Goal: Information Seeking & Learning: Compare options

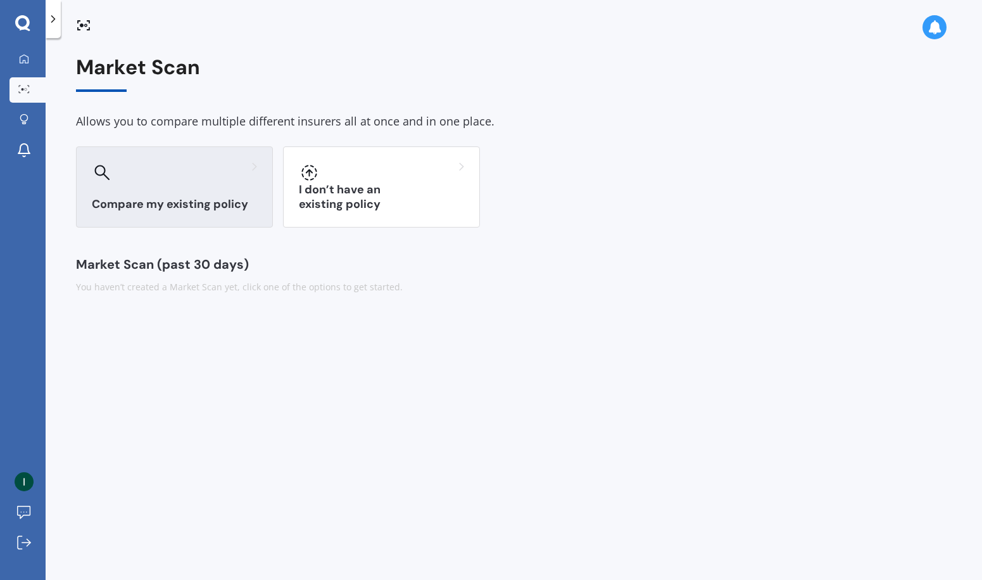
click at [210, 174] on div at bounding box center [174, 172] width 165 height 20
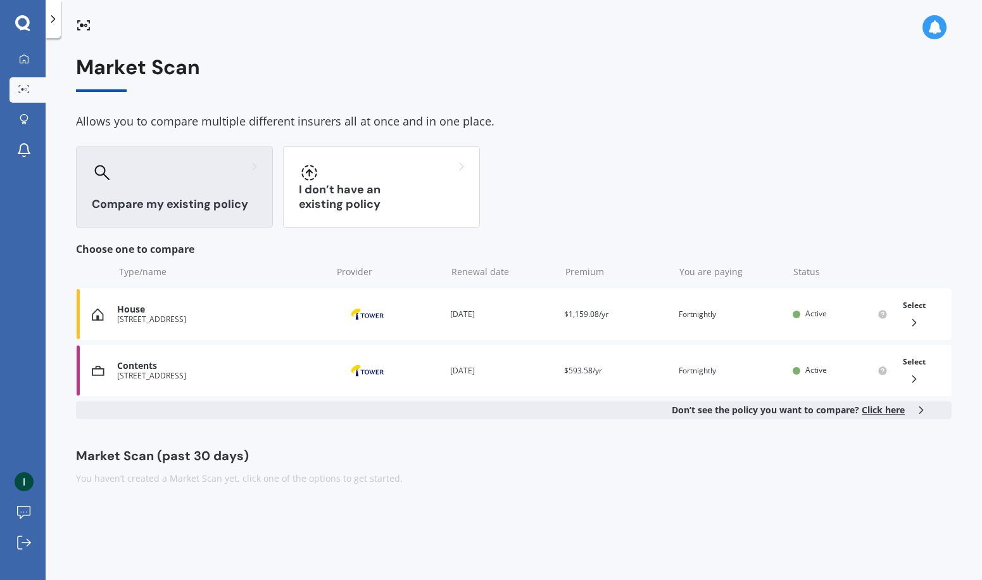
click at [875, 405] on span "Click here" at bounding box center [883, 409] width 43 height 12
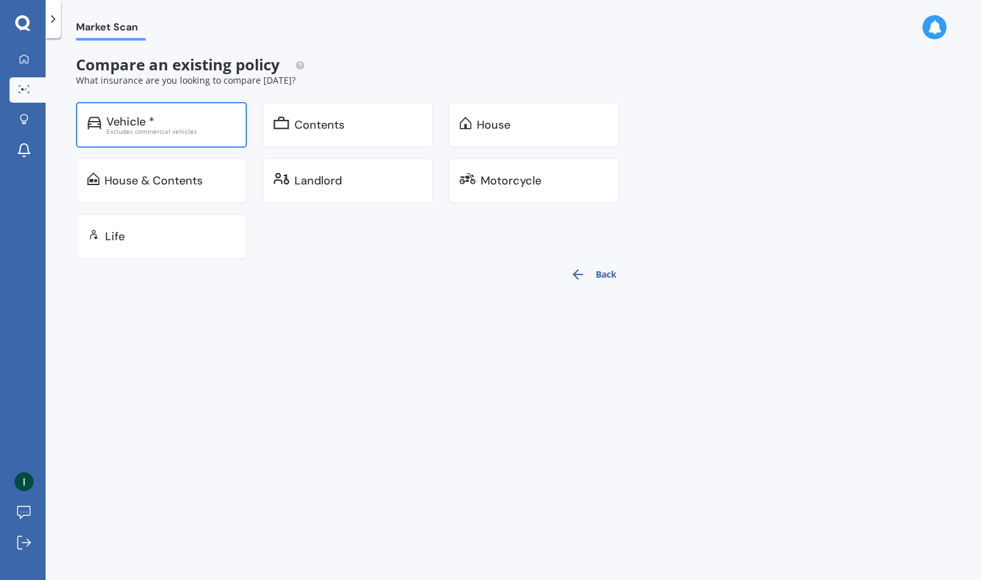
click at [154, 129] on div "Excludes commercial vehicles" at bounding box center [170, 131] width 129 height 6
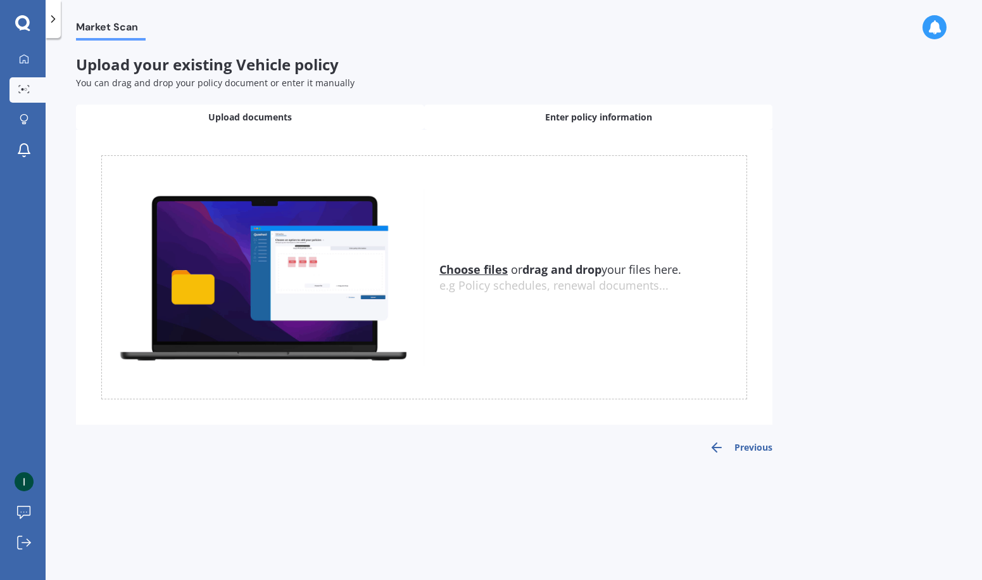
click at [549, 118] on span "Enter policy information" at bounding box center [598, 117] width 107 height 13
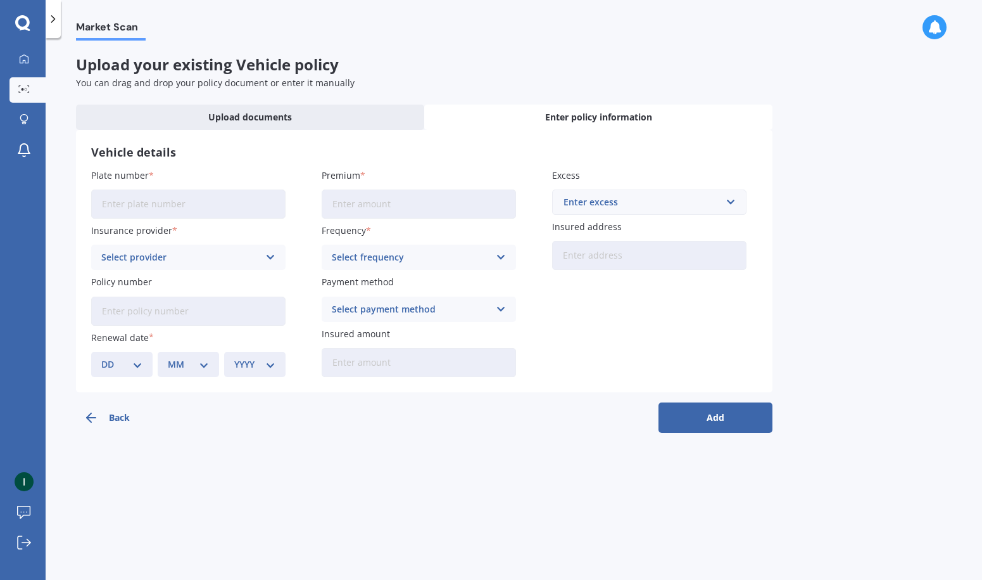
click at [219, 190] on input "Plate number" at bounding box center [188, 203] width 194 height 29
paste input "LPQ778"
type input "LPQ778"
click at [379, 191] on input "Premium" at bounding box center [419, 203] width 194 height 29
type input "$62.78"
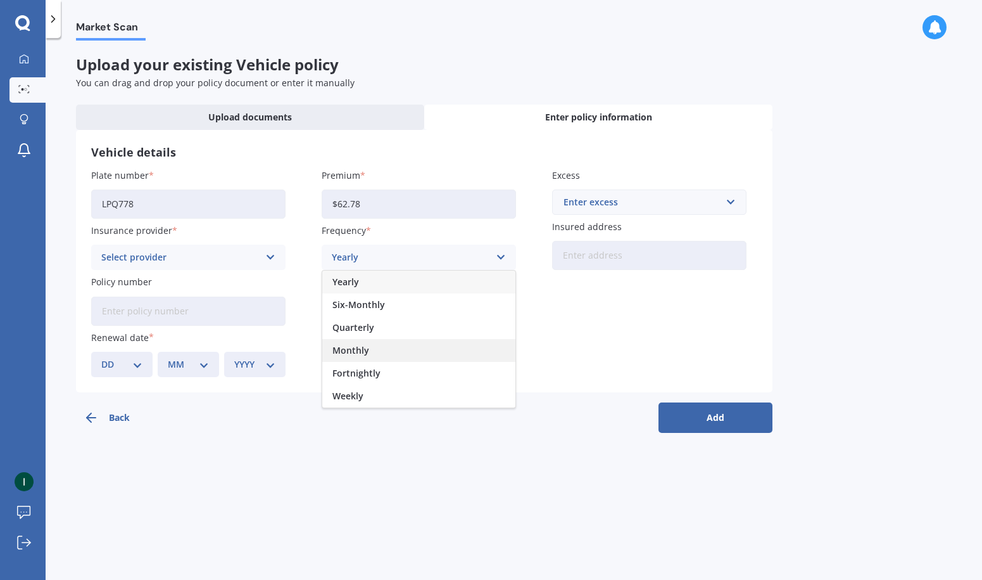
click at [372, 346] on div "Monthly" at bounding box center [418, 350] width 193 height 23
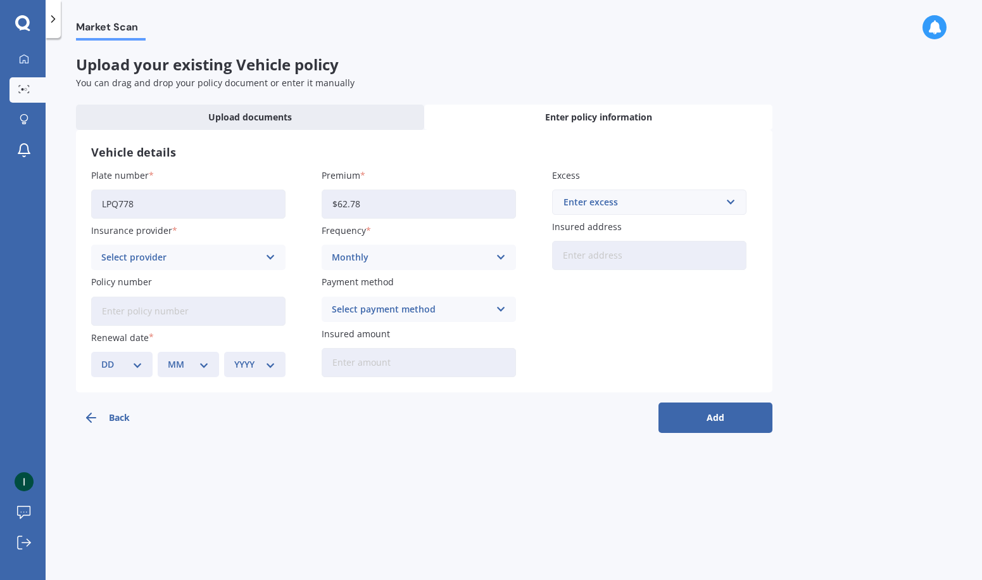
click at [645, 205] on div "Enter excess" at bounding box center [642, 202] width 156 height 14
type input "500"
click at [216, 256] on div "Select provider" at bounding box center [180, 257] width 158 height 14
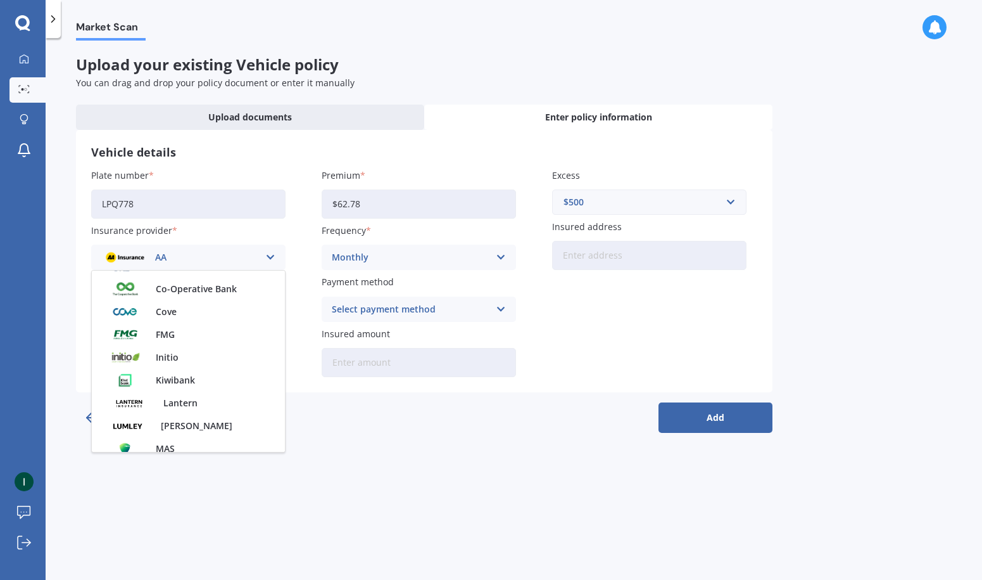
scroll to position [221, 0]
click at [191, 319] on div "Cove" at bounding box center [188, 311] width 193 height 23
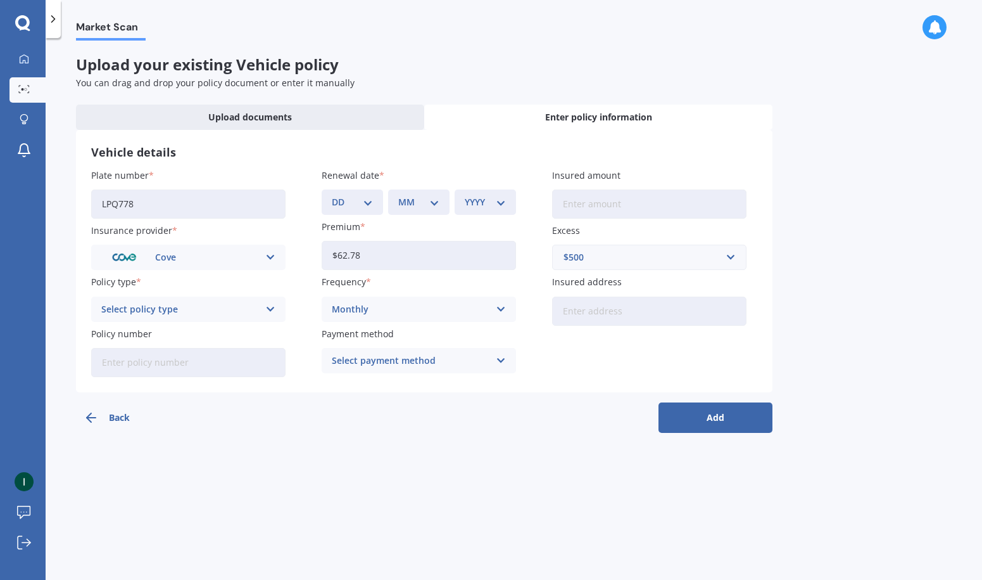
click at [635, 212] on input "Insured amount" at bounding box center [649, 203] width 194 height 29
type input "$7,995"
click at [154, 308] on div "Select policy type" at bounding box center [180, 309] width 158 height 14
click at [149, 329] on span "Comprehensive" at bounding box center [135, 333] width 67 height 9
click at [628, 312] on input "Insured address" at bounding box center [649, 310] width 194 height 29
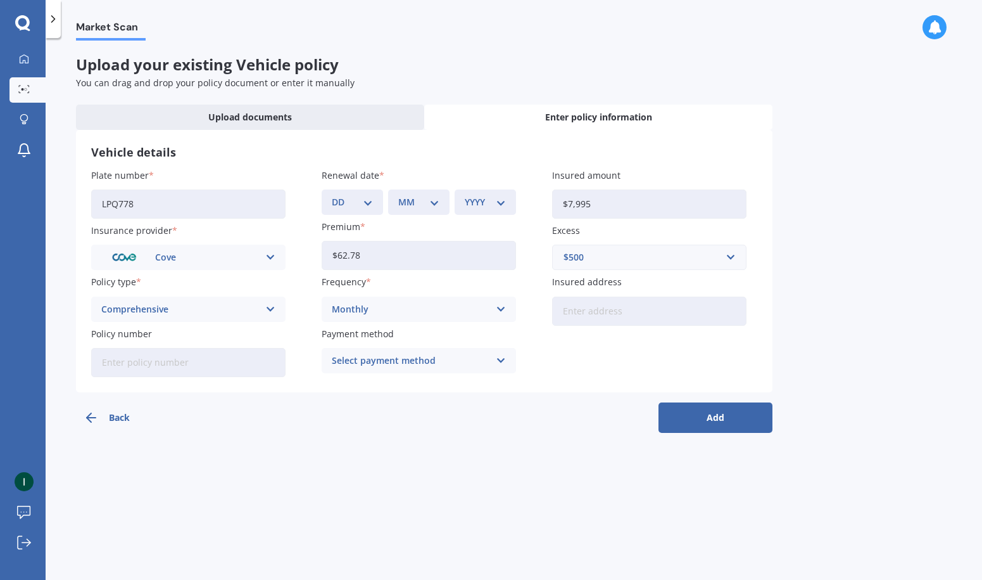
click at [384, 364] on div "Select payment method" at bounding box center [411, 360] width 158 height 14
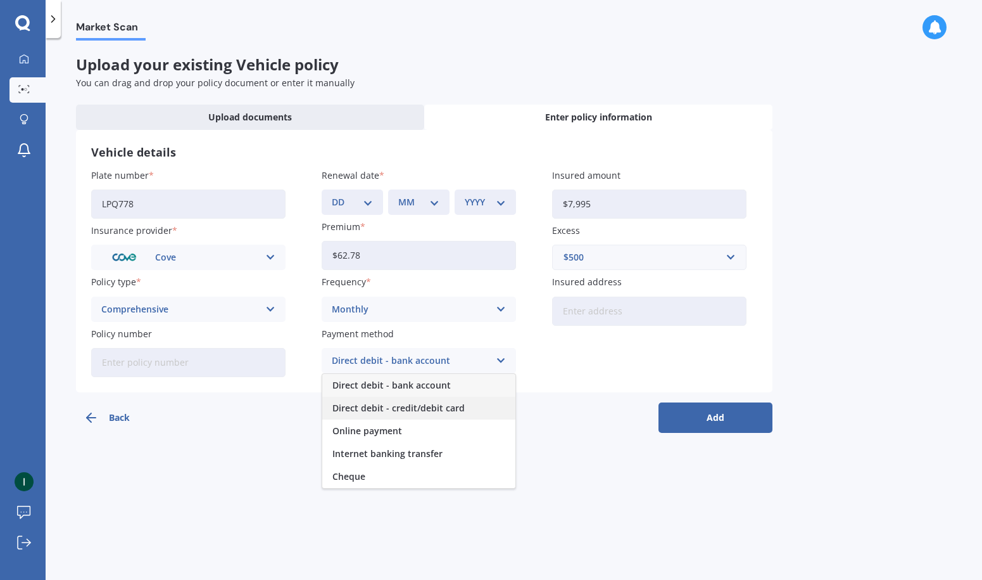
click at [402, 403] on span "Direct debit - credit/debit card" at bounding box center [399, 407] width 132 height 9
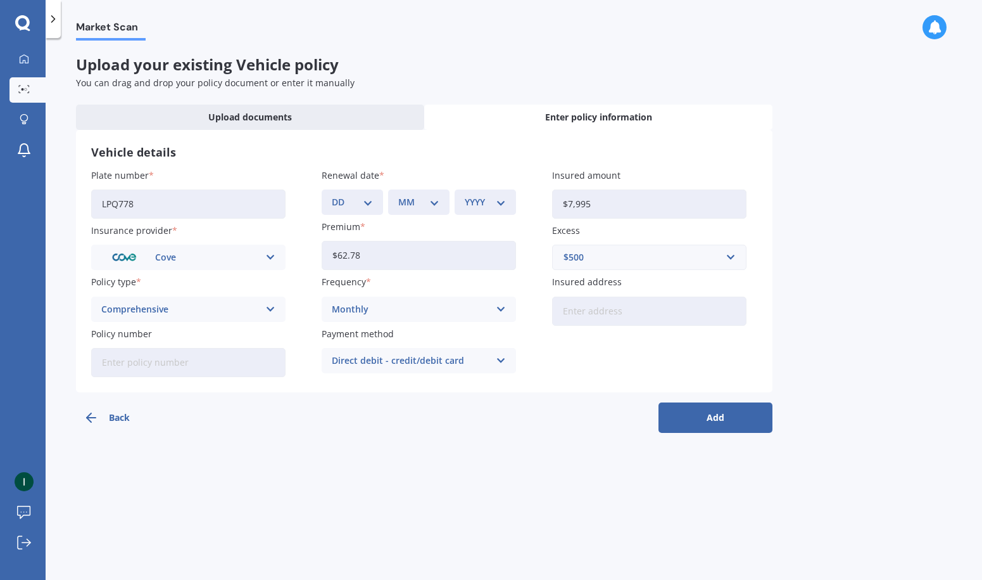
click at [690, 404] on button "Add" at bounding box center [716, 417] width 114 height 30
select select "01"
select select "10"
select select "2025"
click at [698, 405] on button "Add" at bounding box center [716, 417] width 114 height 30
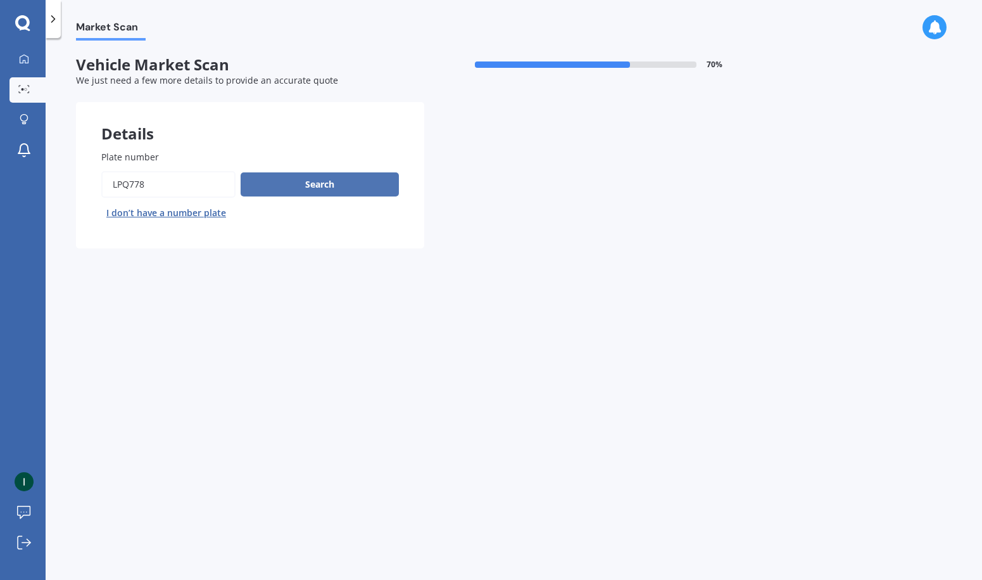
click at [348, 182] on button "Search" at bounding box center [320, 184] width 158 height 24
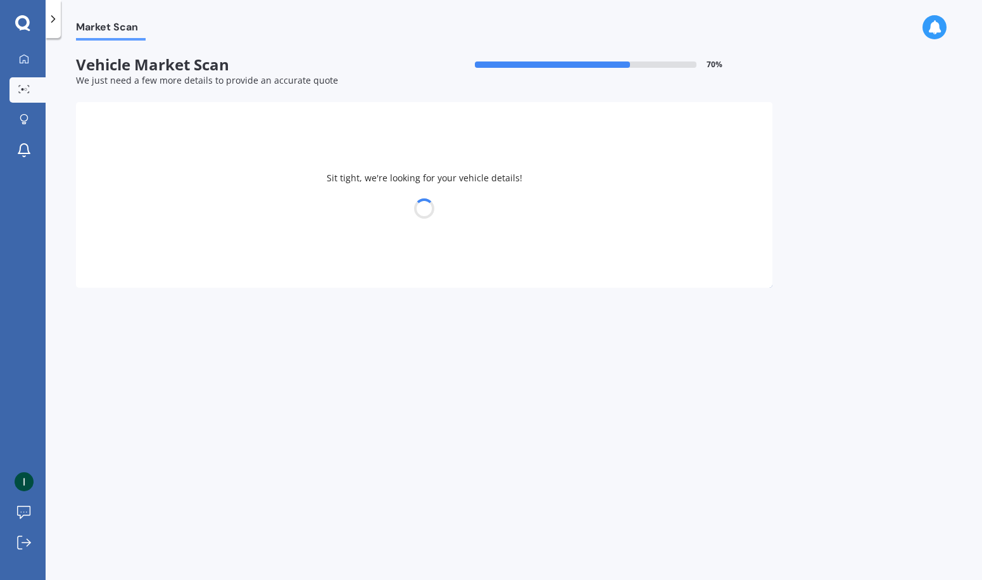
select select "HONDA"
select select "14"
select select "06"
select select "1992"
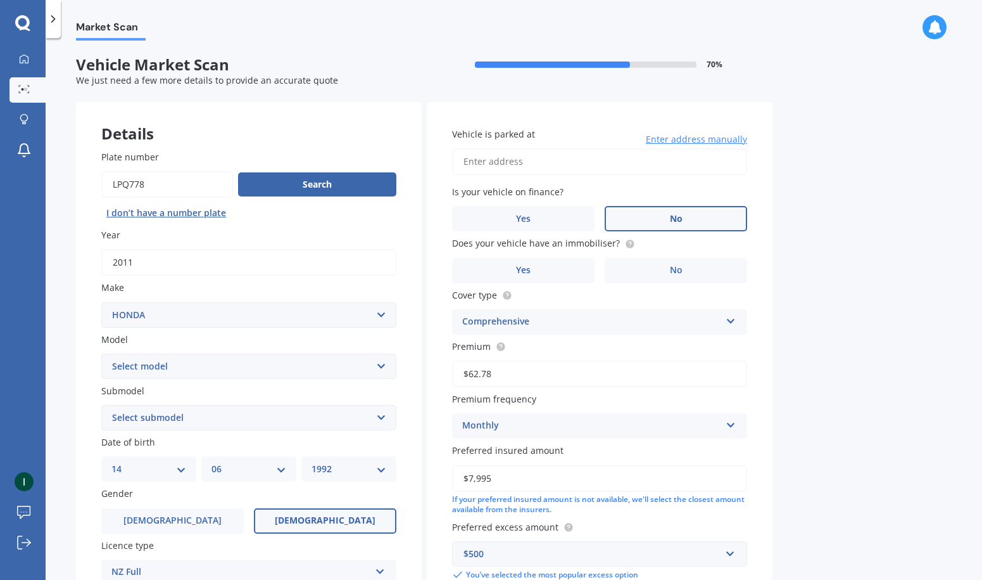
click at [680, 210] on label "No" at bounding box center [676, 218] width 143 height 25
click at [0, 0] on input "No" at bounding box center [0, 0] width 0 height 0
click at [663, 270] on label "No" at bounding box center [676, 270] width 143 height 25
click at [0, 0] on input "No" at bounding box center [0, 0] width 0 height 0
type input "[STREET_ADDRESS]"
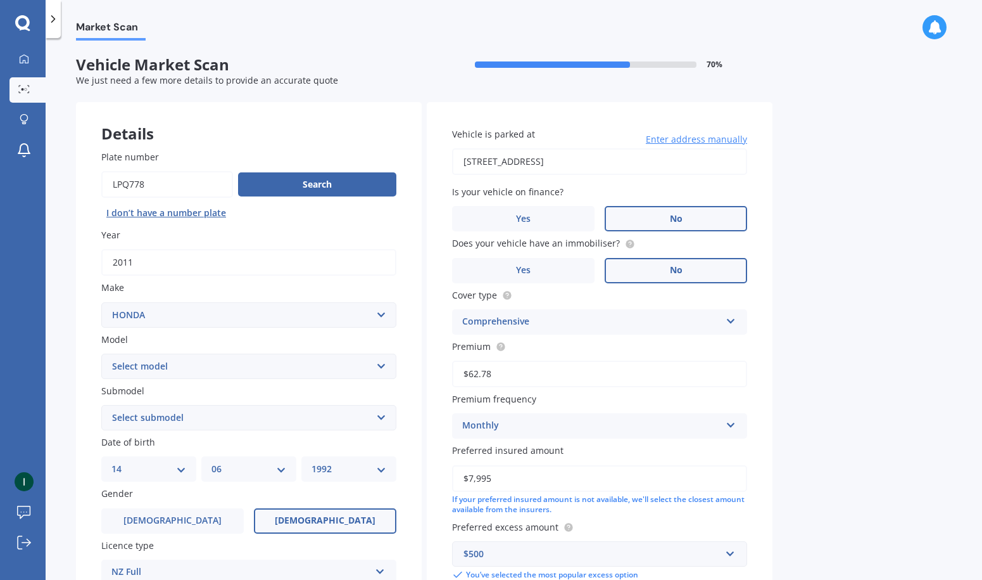
select select "STEPWAGON"
select select "(ALL)"
click at [74, 396] on div "Market Scan Vehicle Market Scan 70 % We just need a few more details to provide…" at bounding box center [514, 312] width 937 height 542
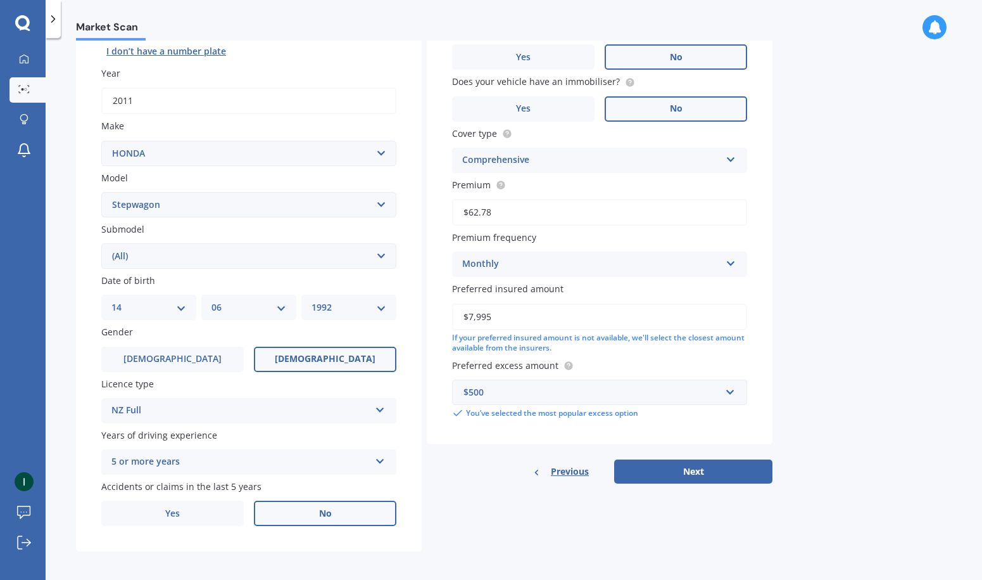
click at [331, 508] on span "No" at bounding box center [325, 513] width 13 height 11
click at [0, 0] on input "No" at bounding box center [0, 0] width 0 height 0
click at [745, 469] on button "Next" at bounding box center [693, 471] width 158 height 24
select select "14"
select select "06"
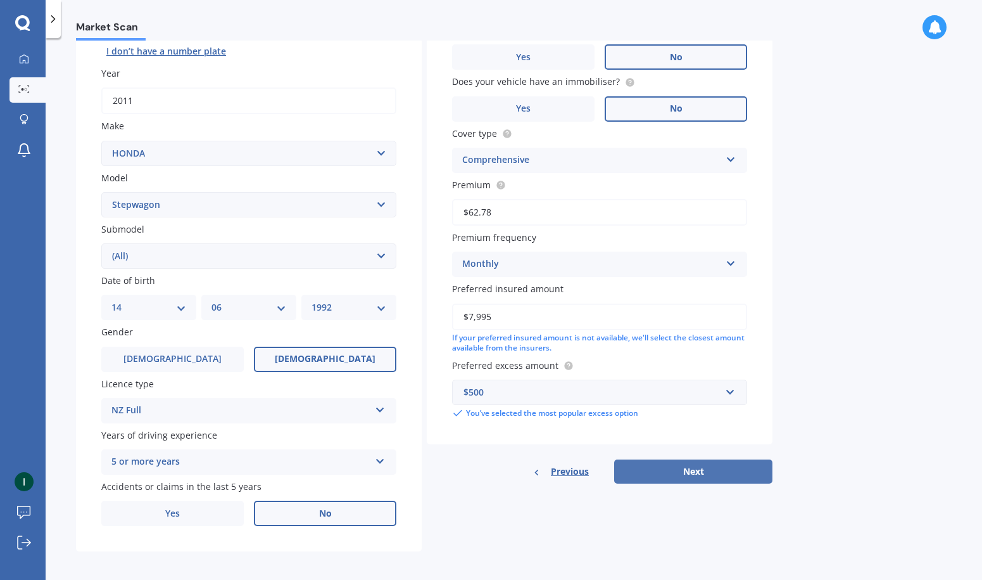
select select "1992"
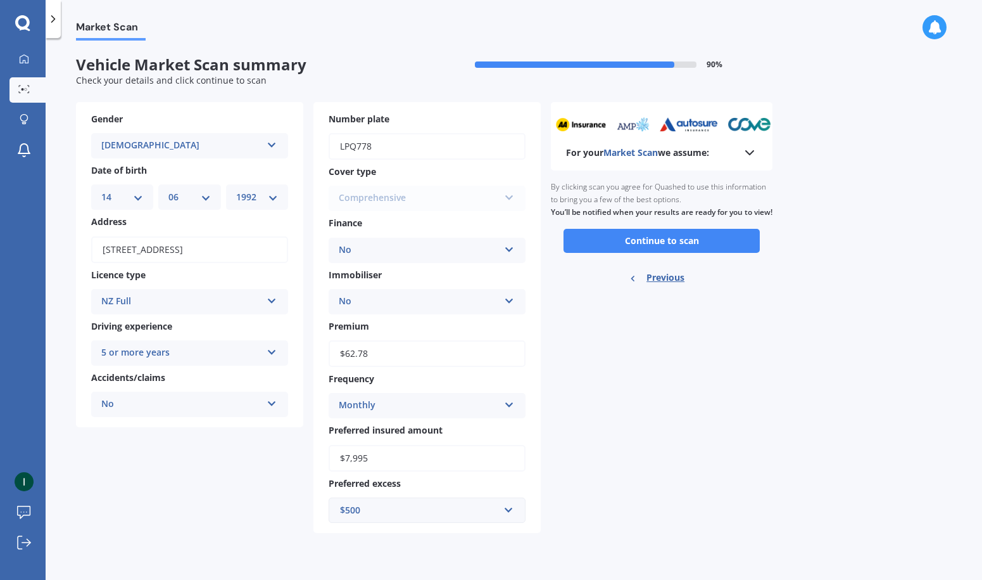
scroll to position [0, 0]
click at [710, 248] on button "Continue to scan" at bounding box center [662, 241] width 196 height 24
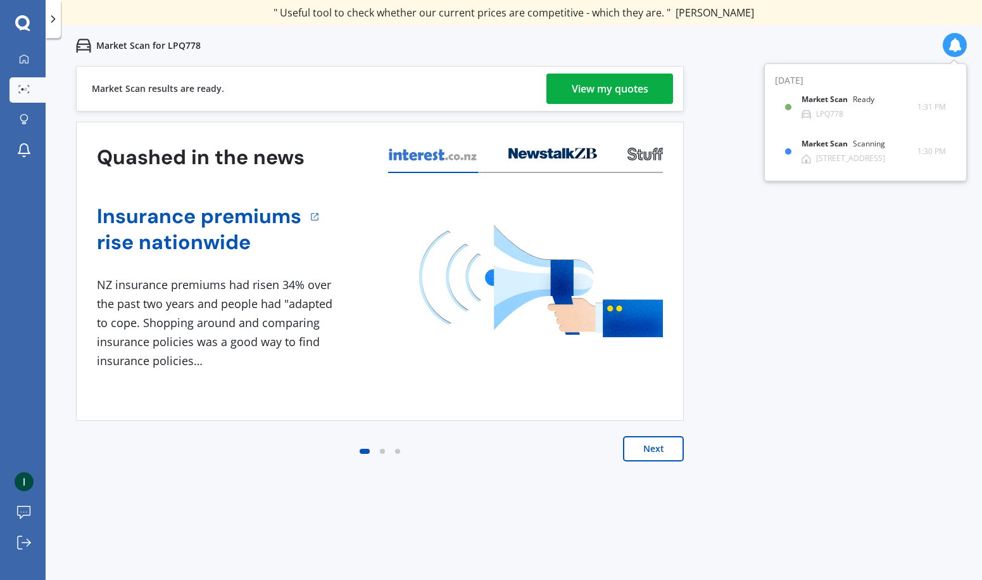
click at [609, 87] on div "View my quotes" at bounding box center [610, 88] width 77 height 30
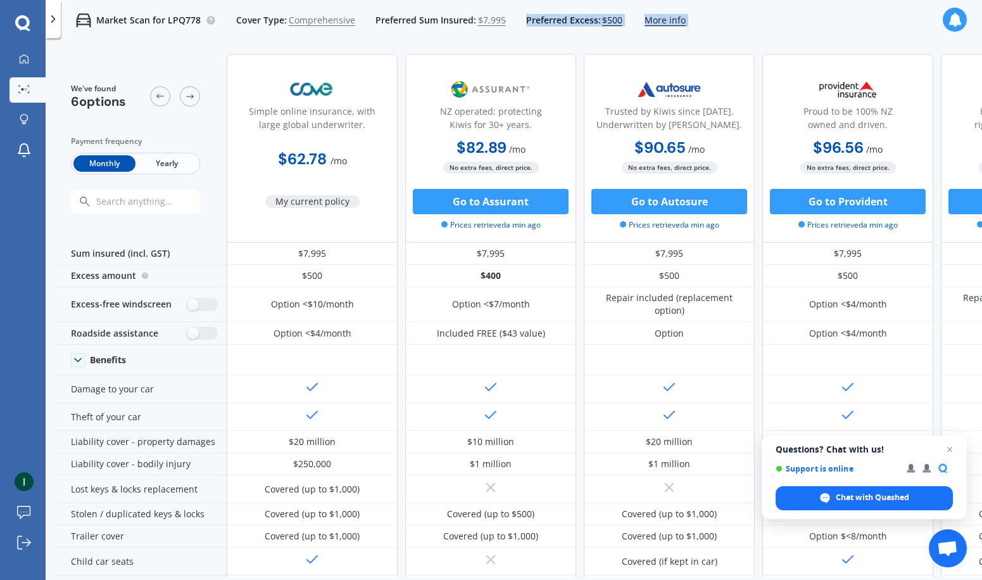
drag, startPoint x: 858, startPoint y: 32, endPoint x: 499, endPoint y: 37, distance: 359.1
click at [499, 37] on div "Market Scan for LPQ778 Cover Type: Comprehensive Preferred Sum Insured: $7,995 …" at bounding box center [514, 20] width 937 height 41
click at [187, 94] on icon at bounding box center [190, 96] width 10 height 10
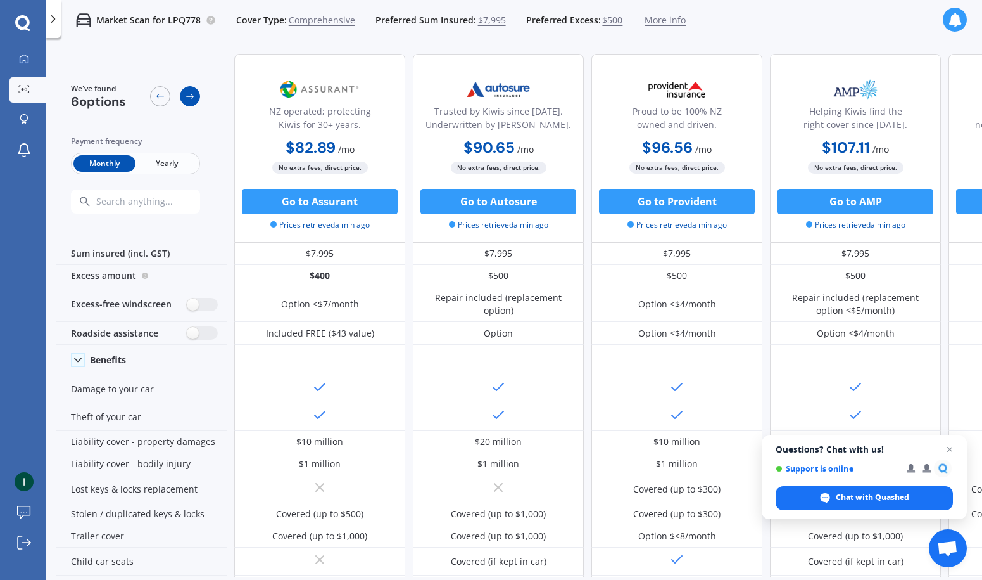
click at [187, 94] on icon at bounding box center [190, 96] width 10 height 10
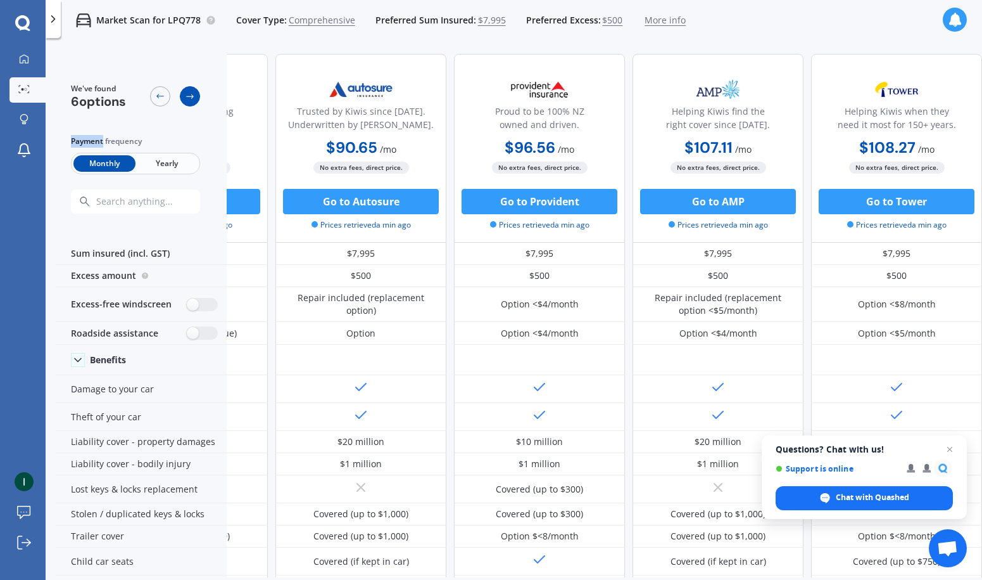
click at [187, 94] on icon at bounding box center [190, 96] width 10 height 10
click at [160, 94] on icon at bounding box center [160, 96] width 10 height 10
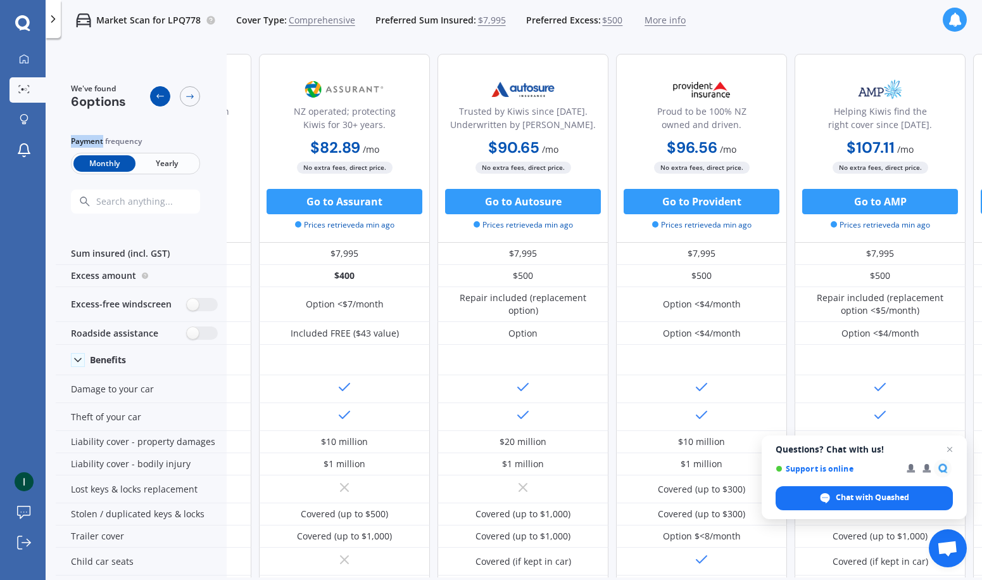
click at [160, 94] on icon at bounding box center [160, 96] width 10 height 10
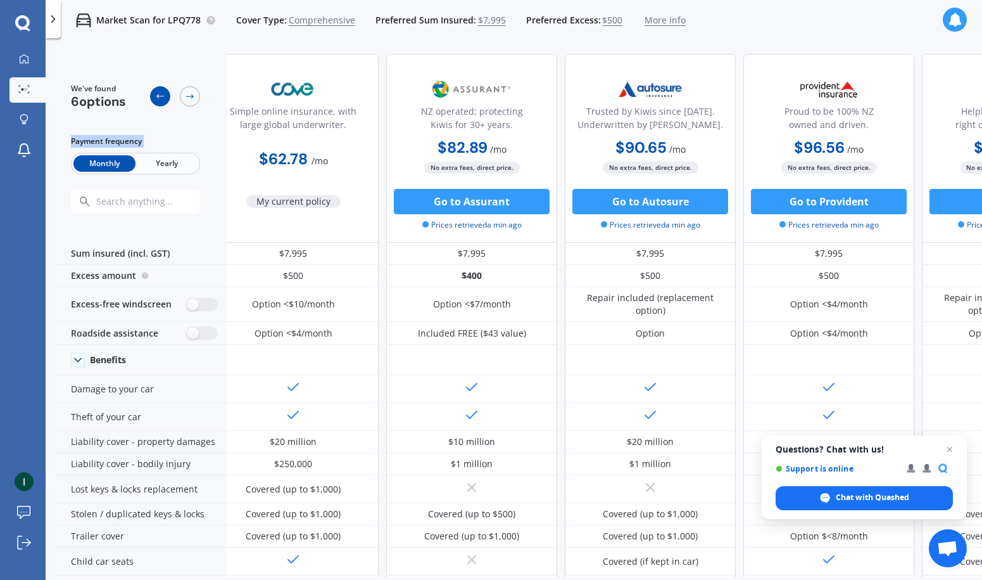
scroll to position [0, 0]
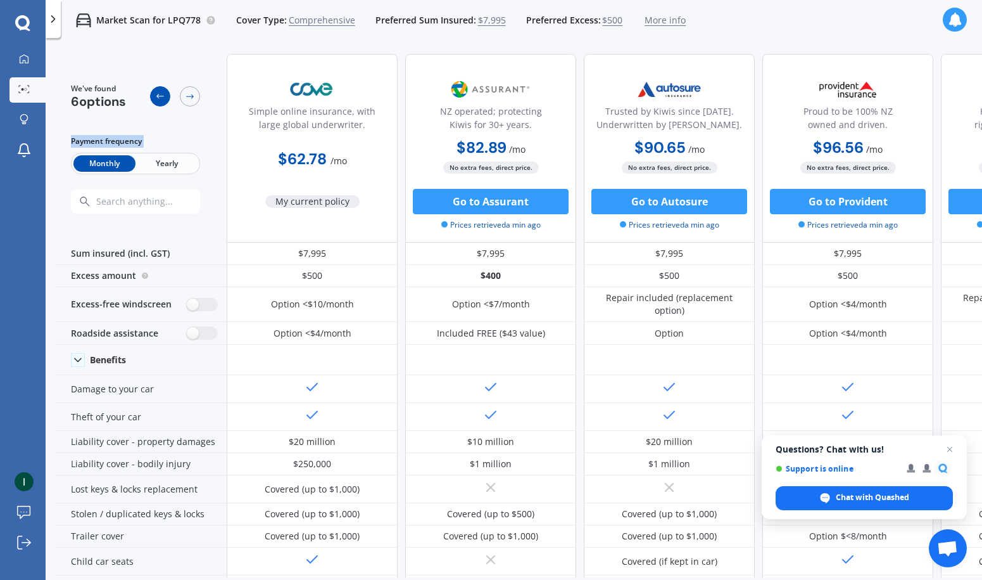
click at [160, 94] on icon at bounding box center [160, 96] width 10 height 10
click at [189, 95] on icon at bounding box center [190, 96] width 10 height 10
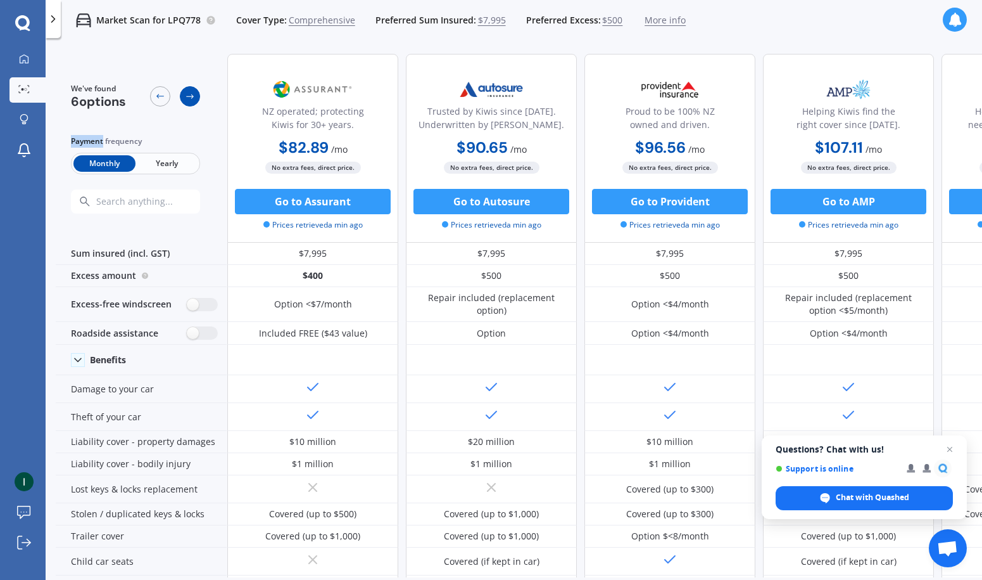
click at [189, 95] on icon at bounding box center [190, 96] width 10 height 10
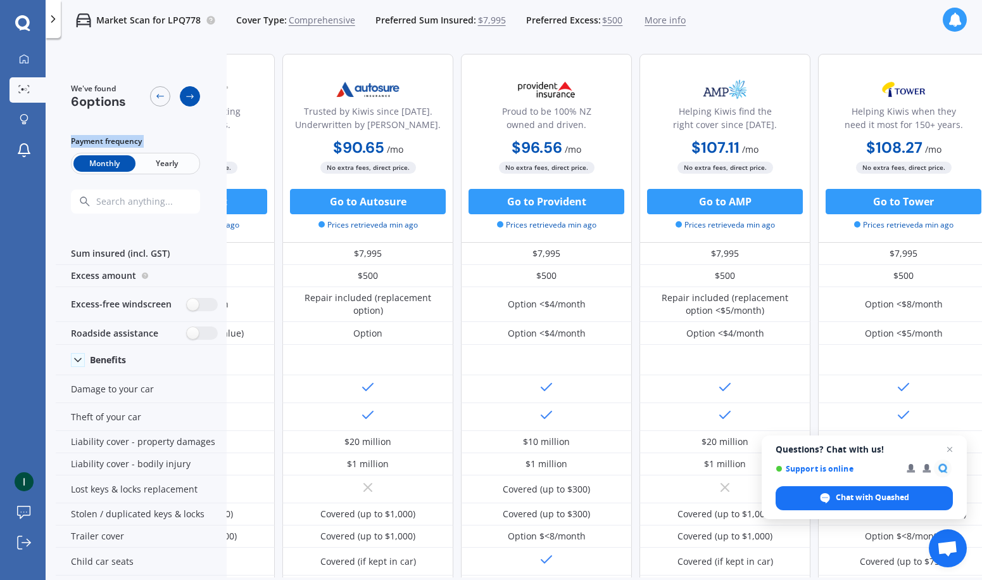
click at [189, 95] on icon at bounding box center [190, 96] width 10 height 10
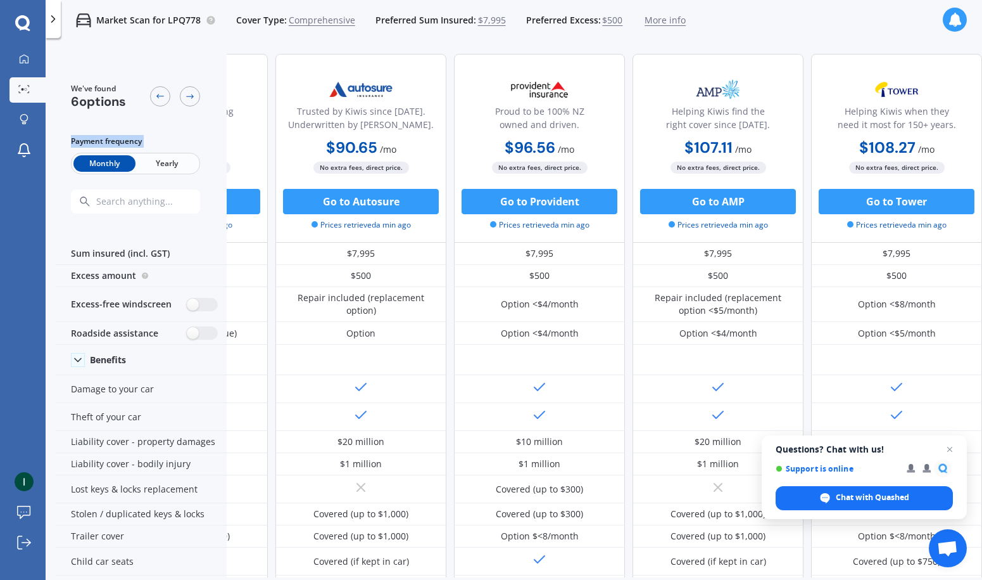
click at [171, 99] on div at bounding box center [175, 96] width 50 height 26
drag, startPoint x: 171, startPoint y: 99, endPoint x: 163, endPoint y: 98, distance: 8.3
click at [170, 99] on div at bounding box center [175, 96] width 50 height 26
click at [163, 98] on icon at bounding box center [160, 96] width 10 height 10
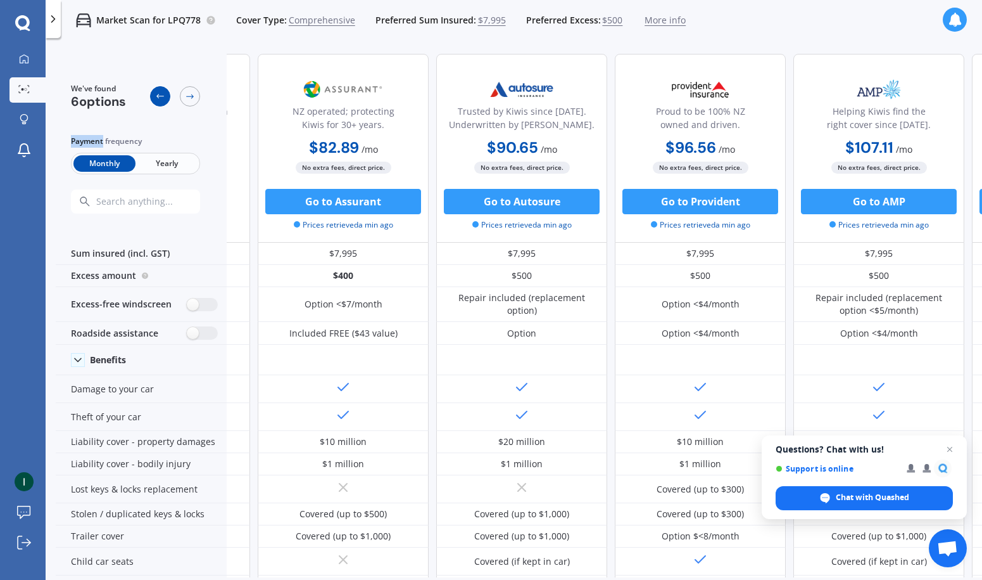
click at [163, 98] on icon at bounding box center [160, 96] width 10 height 10
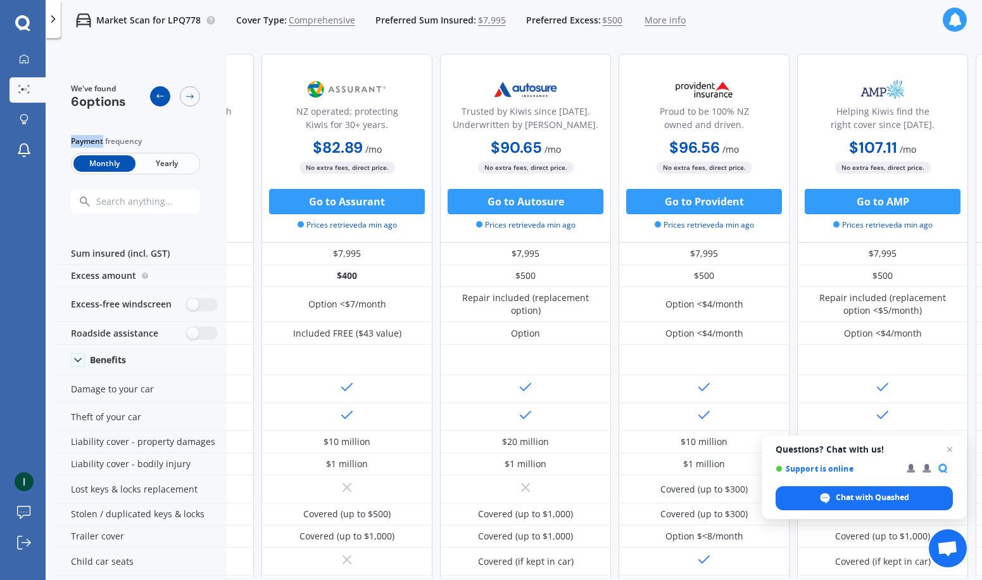
scroll to position [0, 6]
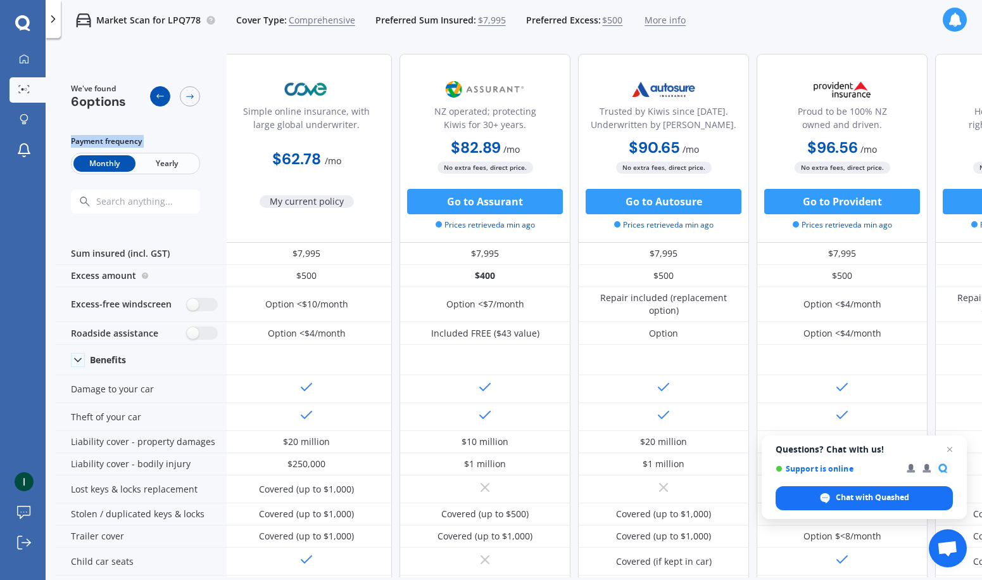
click at [163, 98] on icon at bounding box center [160, 96] width 10 height 10
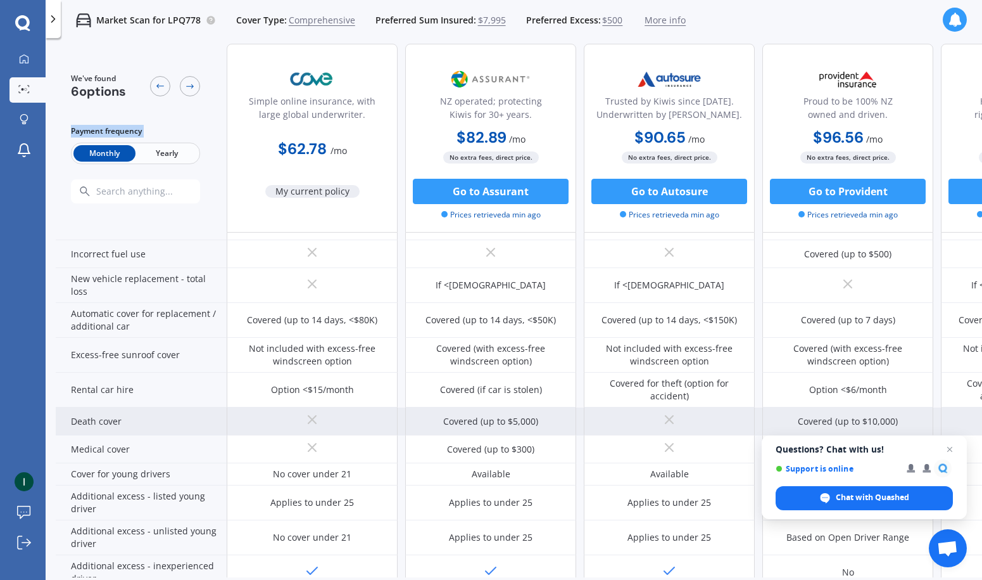
scroll to position [532, 0]
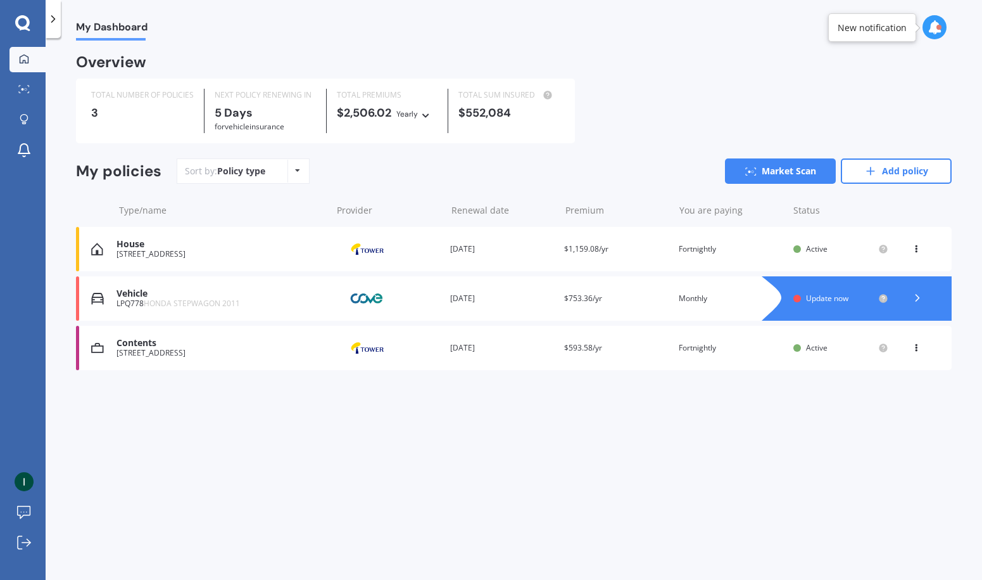
click at [167, 241] on div "House" at bounding box center [221, 244] width 209 height 11
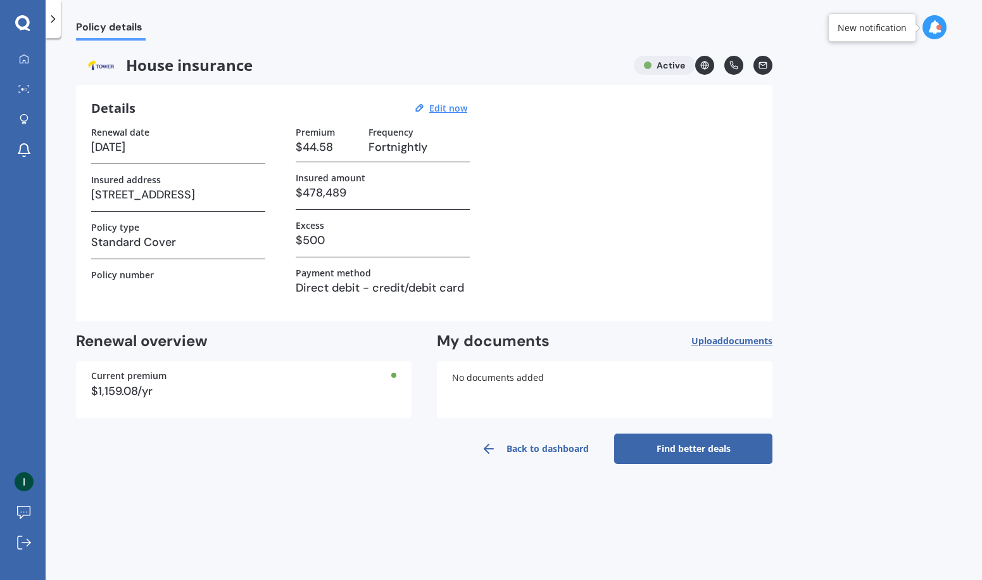
click at [730, 444] on link "Find better deals" at bounding box center [693, 448] width 158 height 30
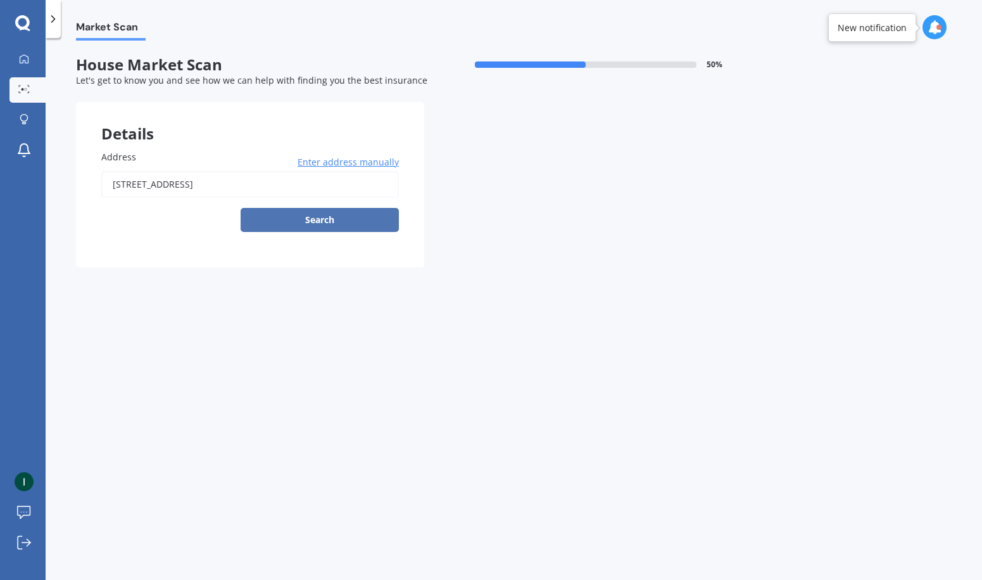
click at [322, 224] on button "Search" at bounding box center [320, 220] width 158 height 24
type input "[STREET_ADDRESS]"
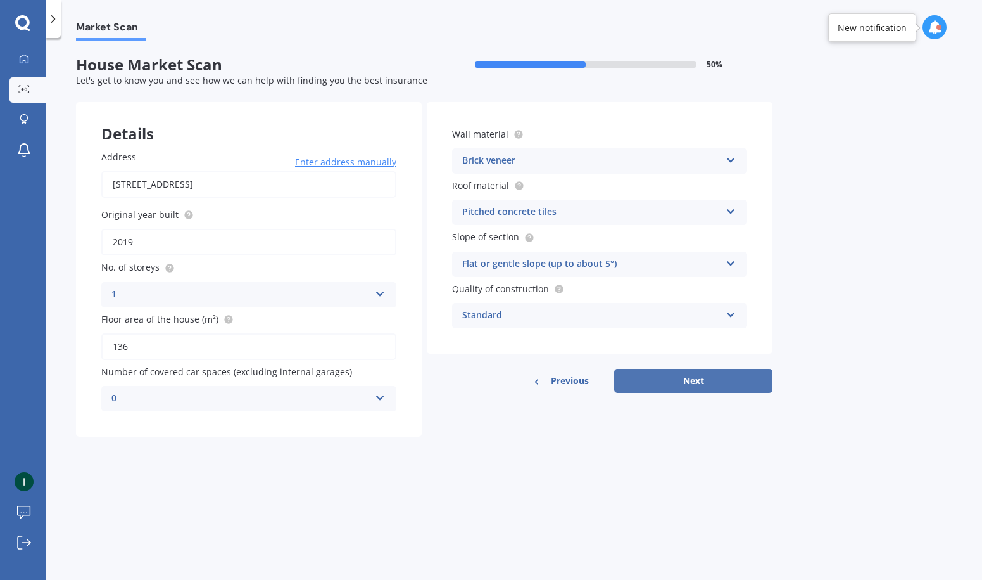
click at [704, 389] on button "Next" at bounding box center [693, 381] width 158 height 24
select select "14"
select select "06"
select select "1992"
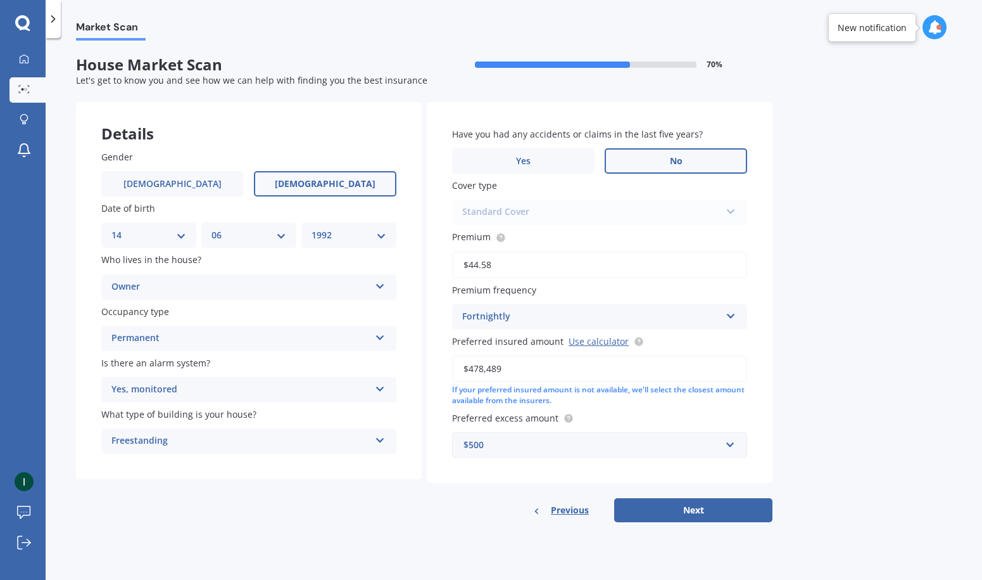
click at [728, 160] on label "No" at bounding box center [676, 160] width 143 height 25
click at [0, 0] on input "No" at bounding box center [0, 0] width 0 height 0
click at [728, 501] on button "Next" at bounding box center [693, 510] width 158 height 24
select select "14"
select select "06"
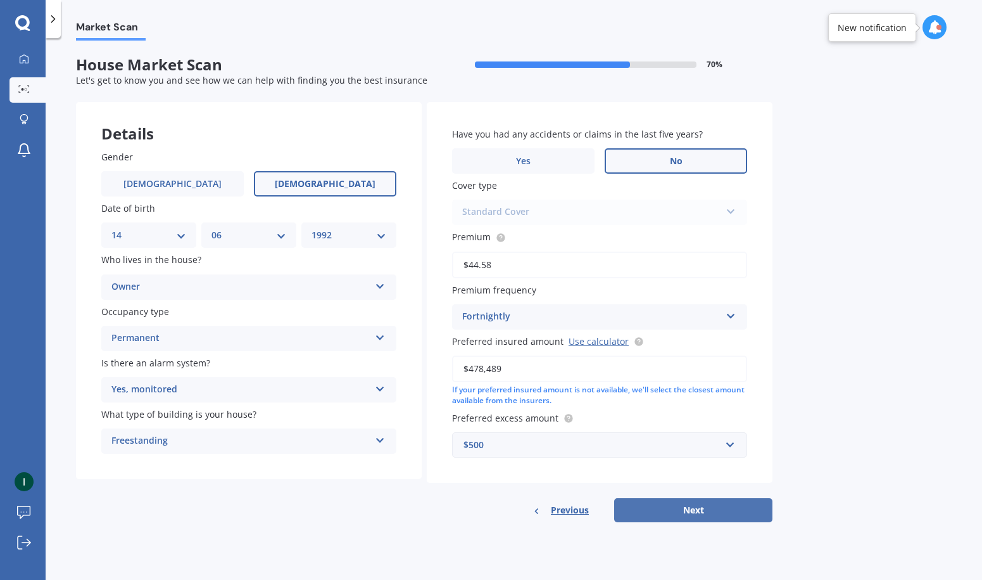
select select "1992"
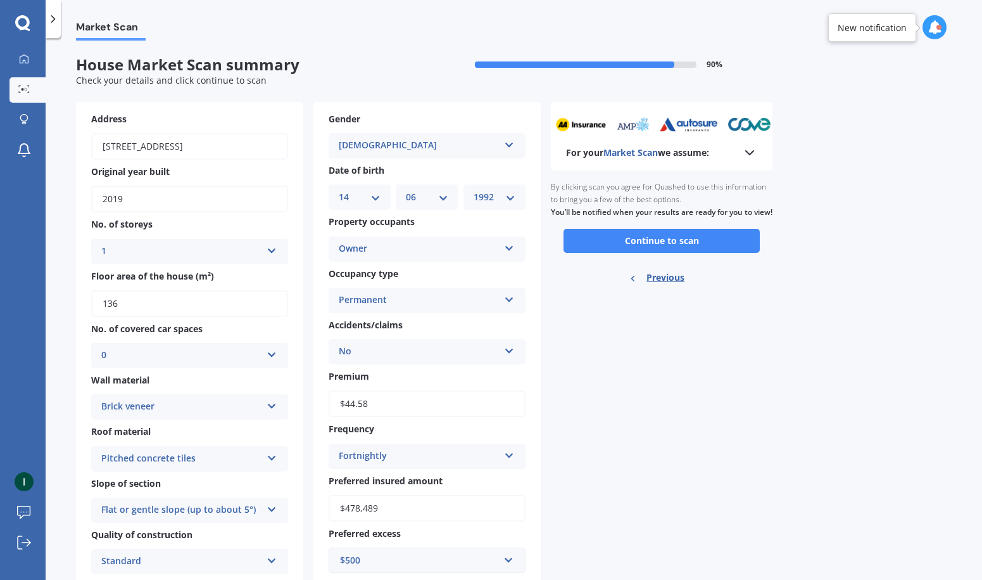
scroll to position [135, 0]
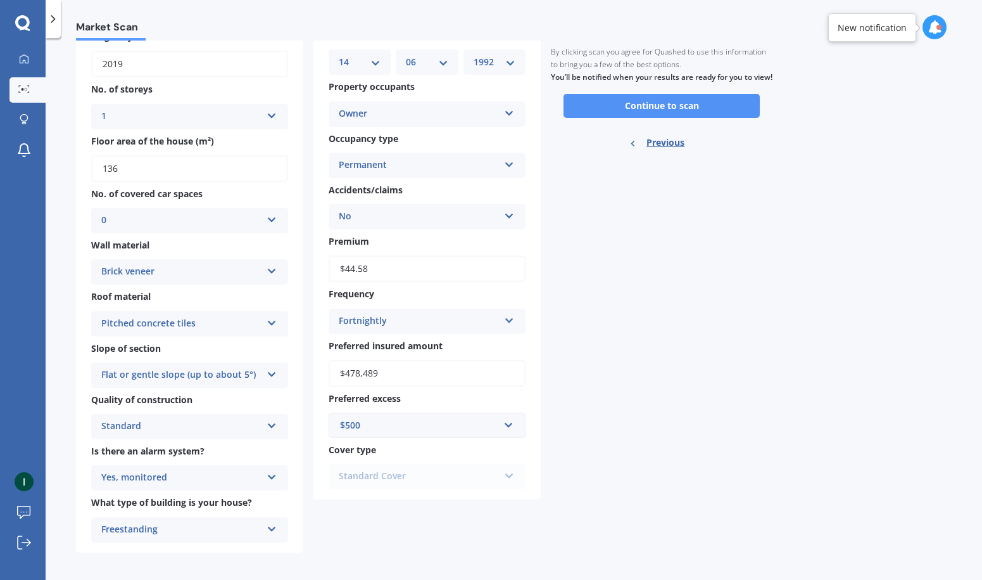
click at [686, 110] on button "Continue to scan" at bounding box center [662, 106] width 196 height 24
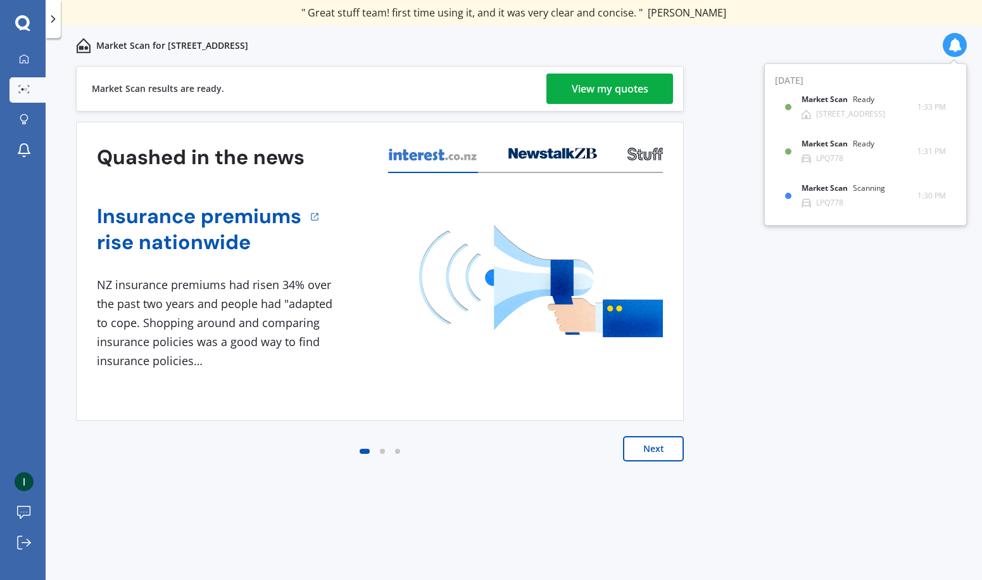
click at [640, 92] on div "View my quotes" at bounding box center [610, 88] width 77 height 30
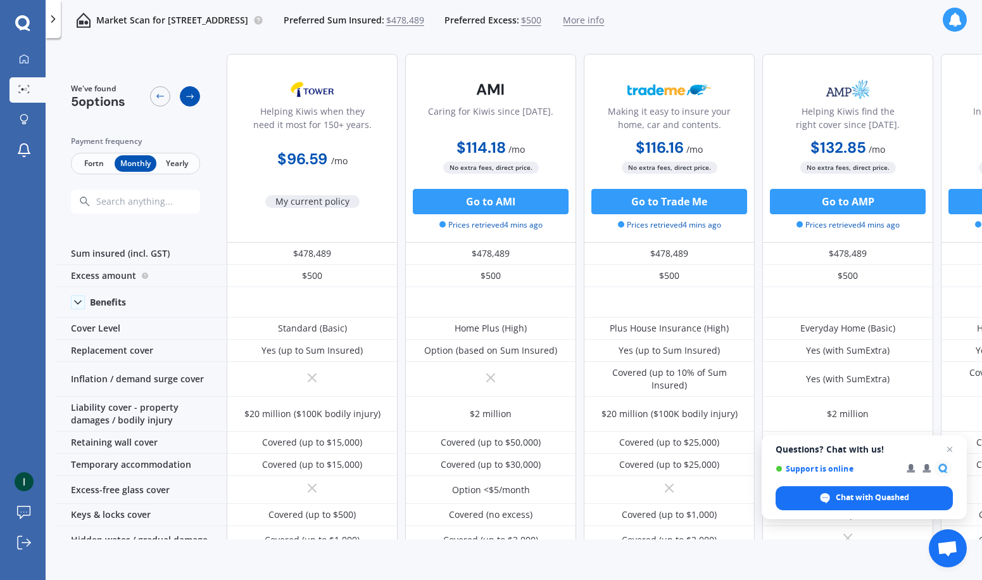
click at [193, 98] on icon at bounding box center [190, 96] width 10 height 10
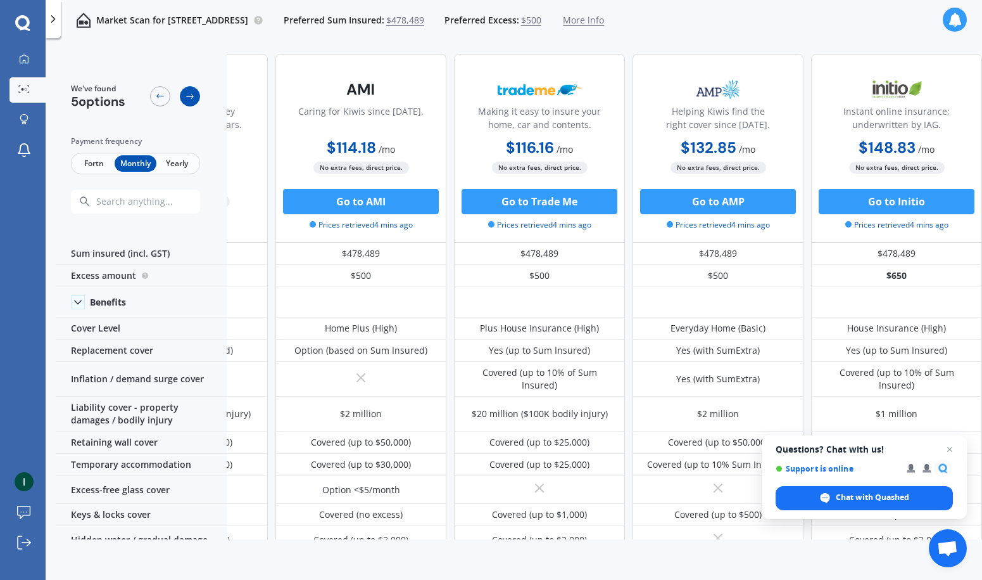
click at [193, 98] on icon at bounding box center [190, 96] width 10 height 10
click at [173, 98] on div at bounding box center [175, 96] width 50 height 26
click at [169, 94] on div at bounding box center [160, 96] width 20 height 20
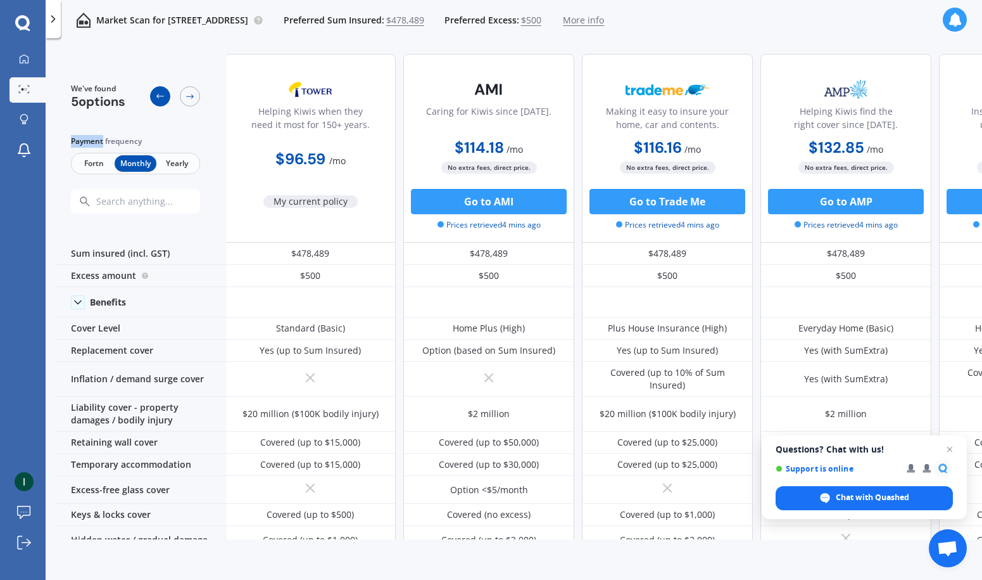
click at [169, 94] on div at bounding box center [160, 96] width 20 height 20
